Goal: Entertainment & Leisure: Consume media (video, audio)

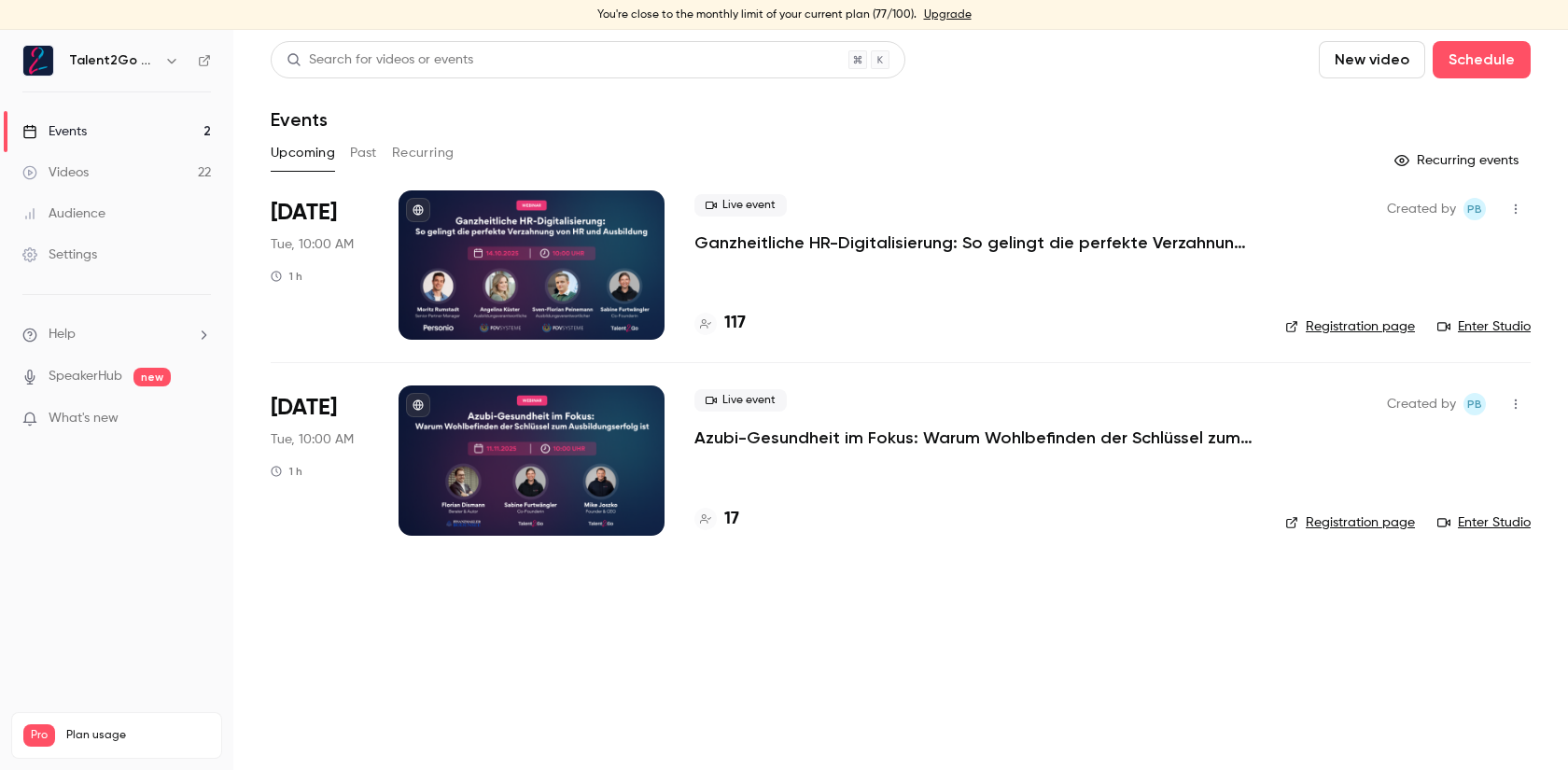
click at [576, 215] on div at bounding box center [531, 265] width 266 height 149
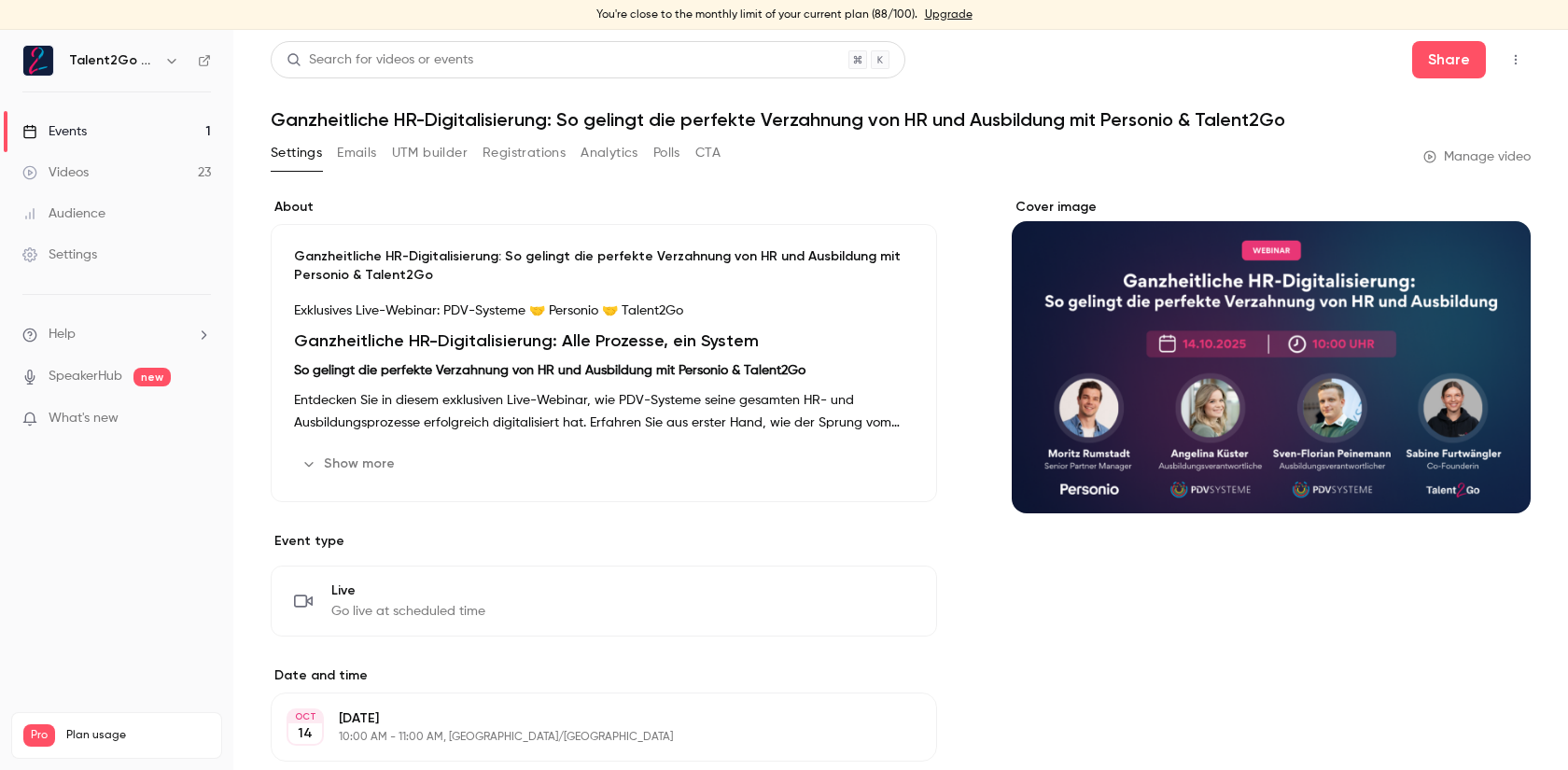
click at [524, 152] on button "Registrations" at bounding box center [524, 152] width 83 height 30
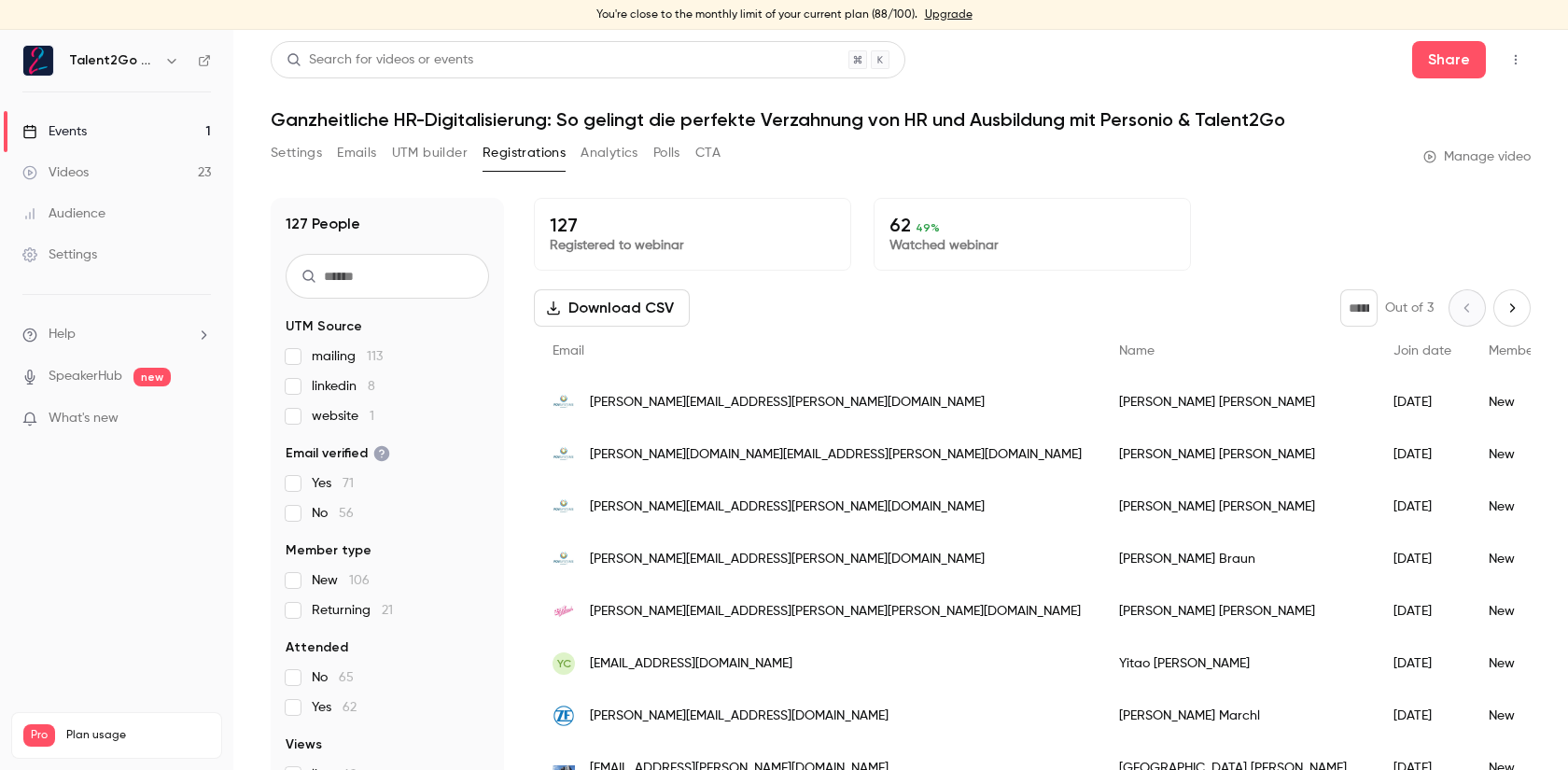
click at [623, 149] on button "Analytics" at bounding box center [609, 152] width 58 height 30
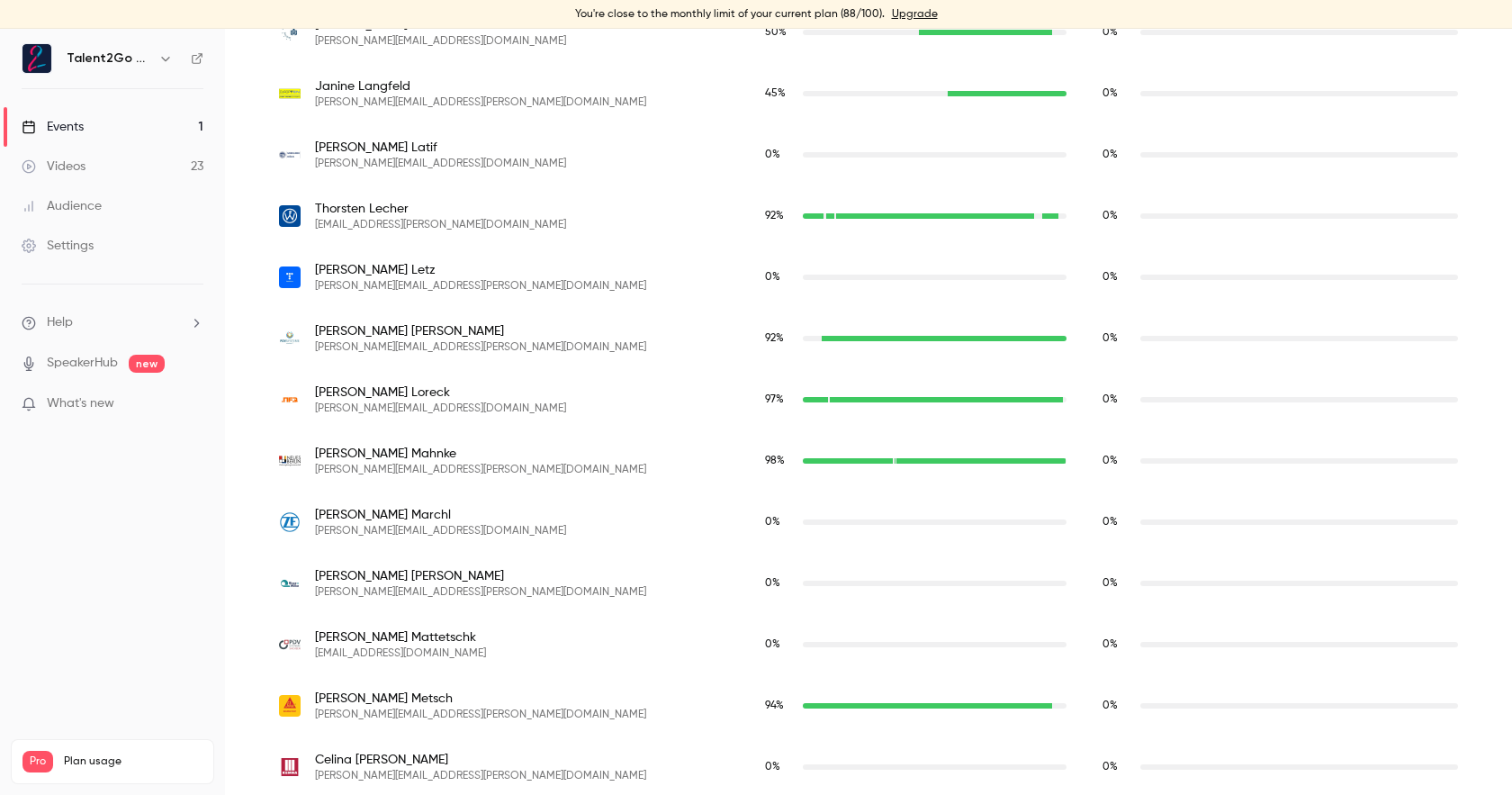
scroll to position [4954, 0]
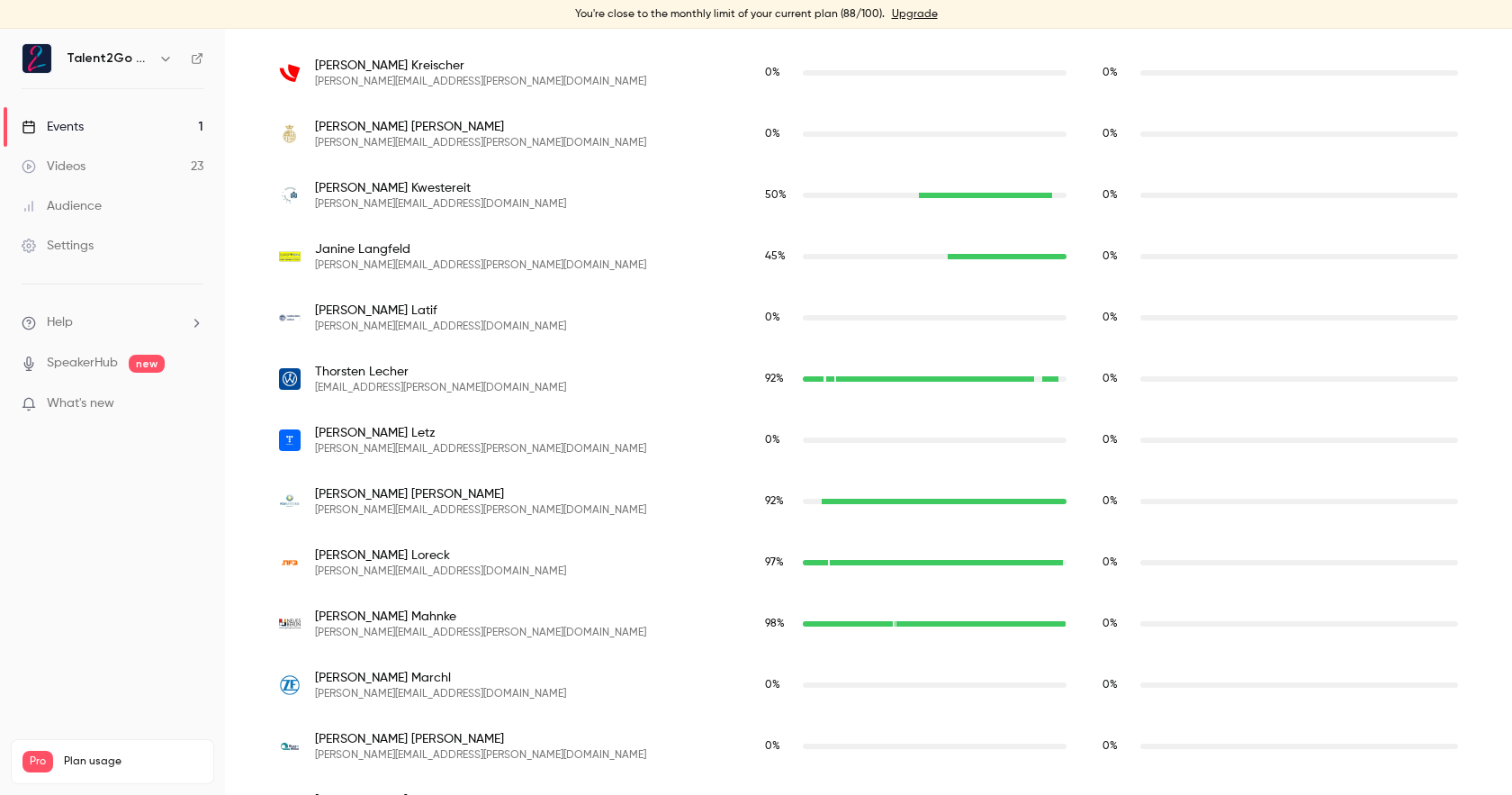
click at [118, 131] on link "Events 1" at bounding box center [112, 126] width 225 height 40
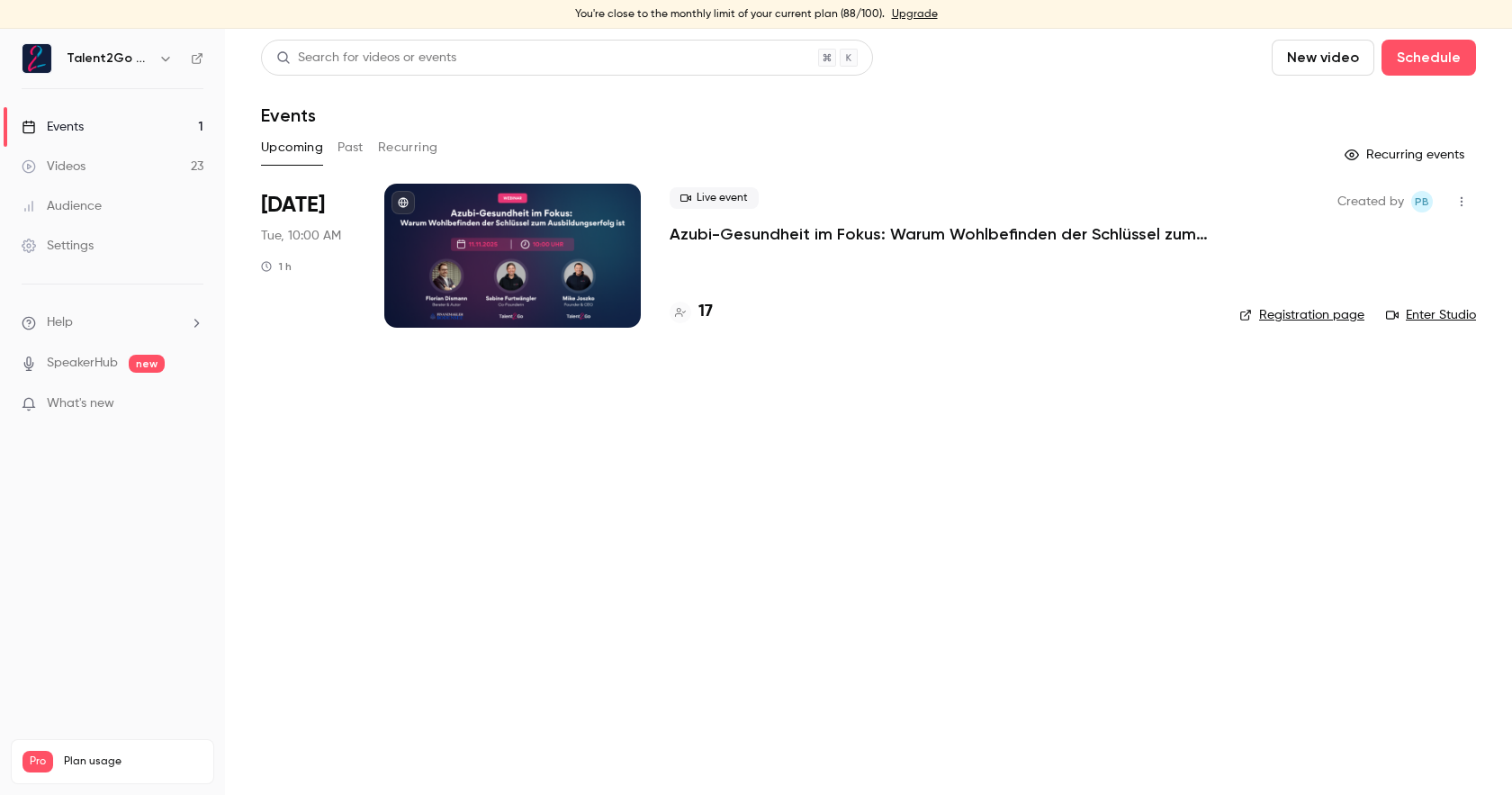
click at [346, 150] on button "Past" at bounding box center [351, 147] width 26 height 29
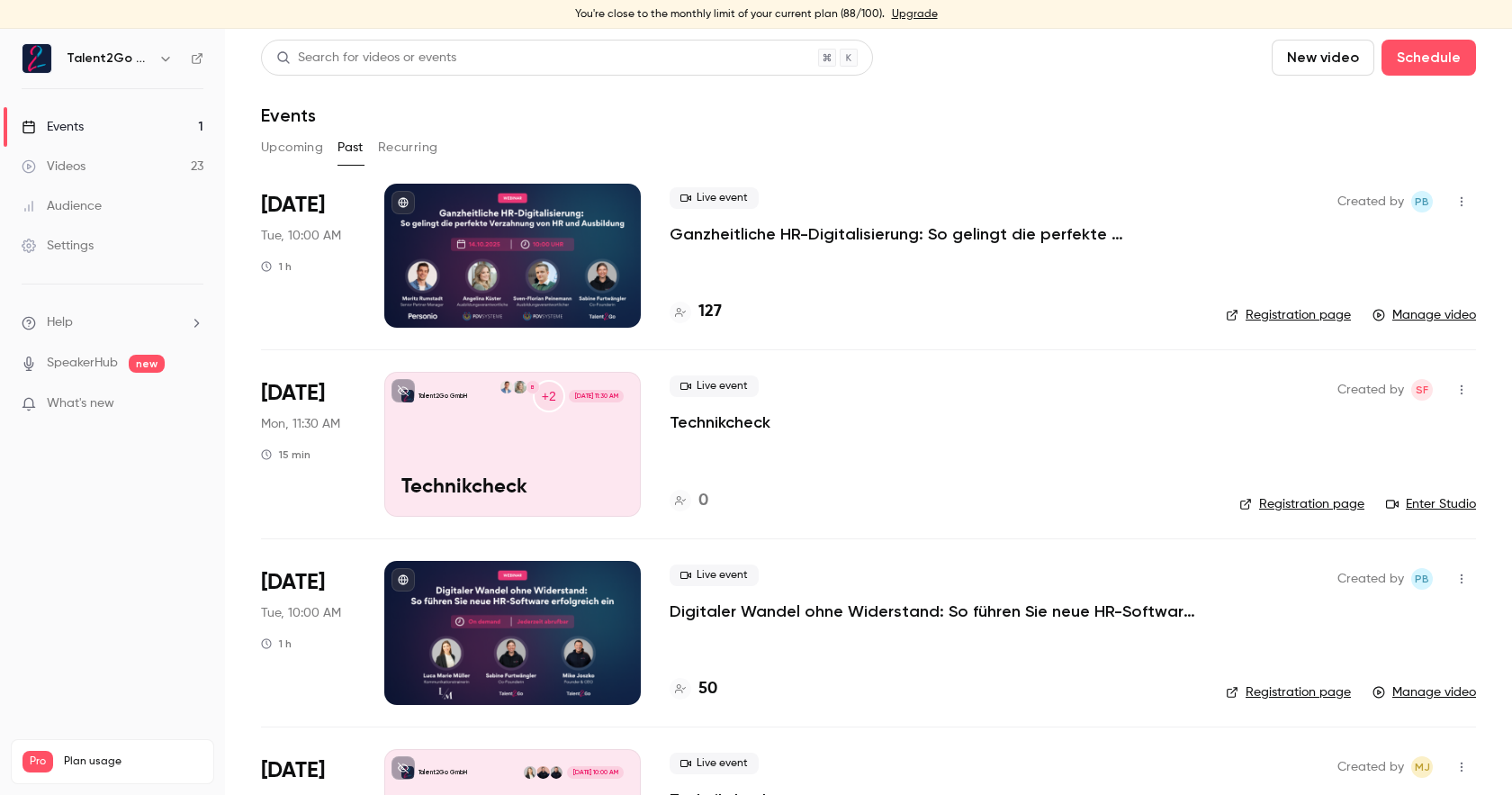
click at [569, 208] on div at bounding box center [512, 255] width 256 height 144
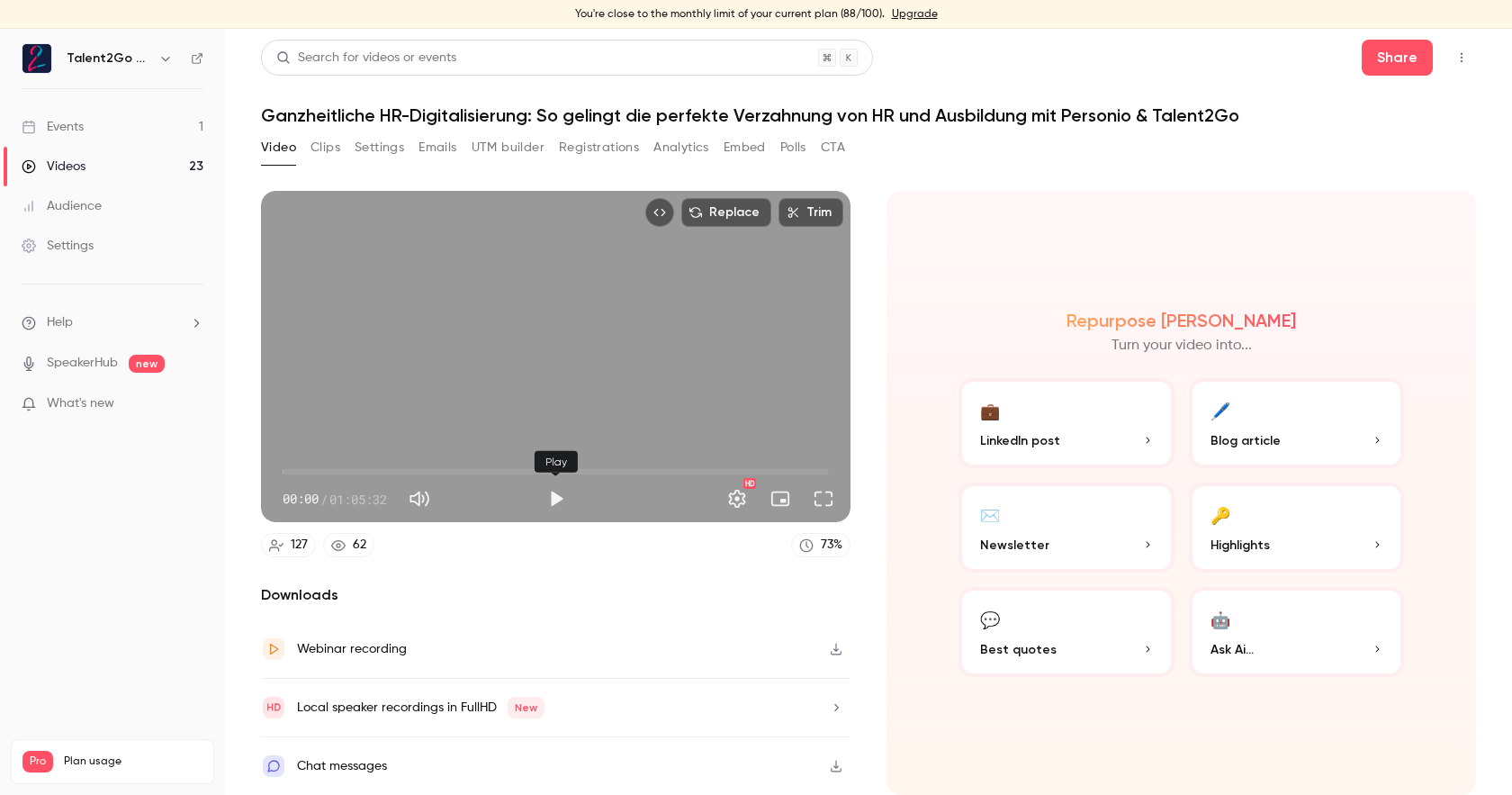
click at [566, 505] on button "Play" at bounding box center [556, 499] width 36 height 36
click at [354, 472] on span "08:31" at bounding box center [555, 472] width 547 height 29
click at [467, 469] on span "08:32" at bounding box center [555, 472] width 547 height 29
click at [555, 507] on button "Pause" at bounding box center [556, 499] width 36 height 36
type input "******"
